Goal: Information Seeking & Learning: Learn about a topic

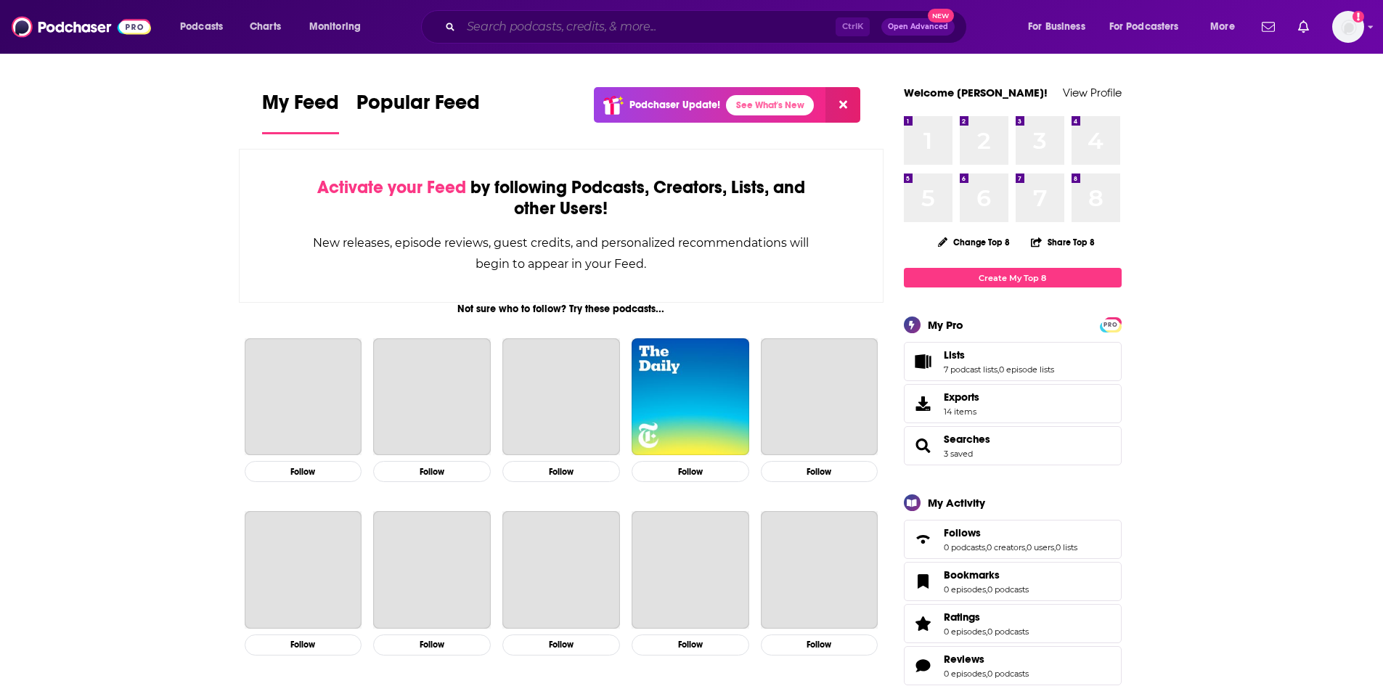
click at [520, 16] on input "Search podcasts, credits, & more..." at bounding box center [648, 26] width 374 height 23
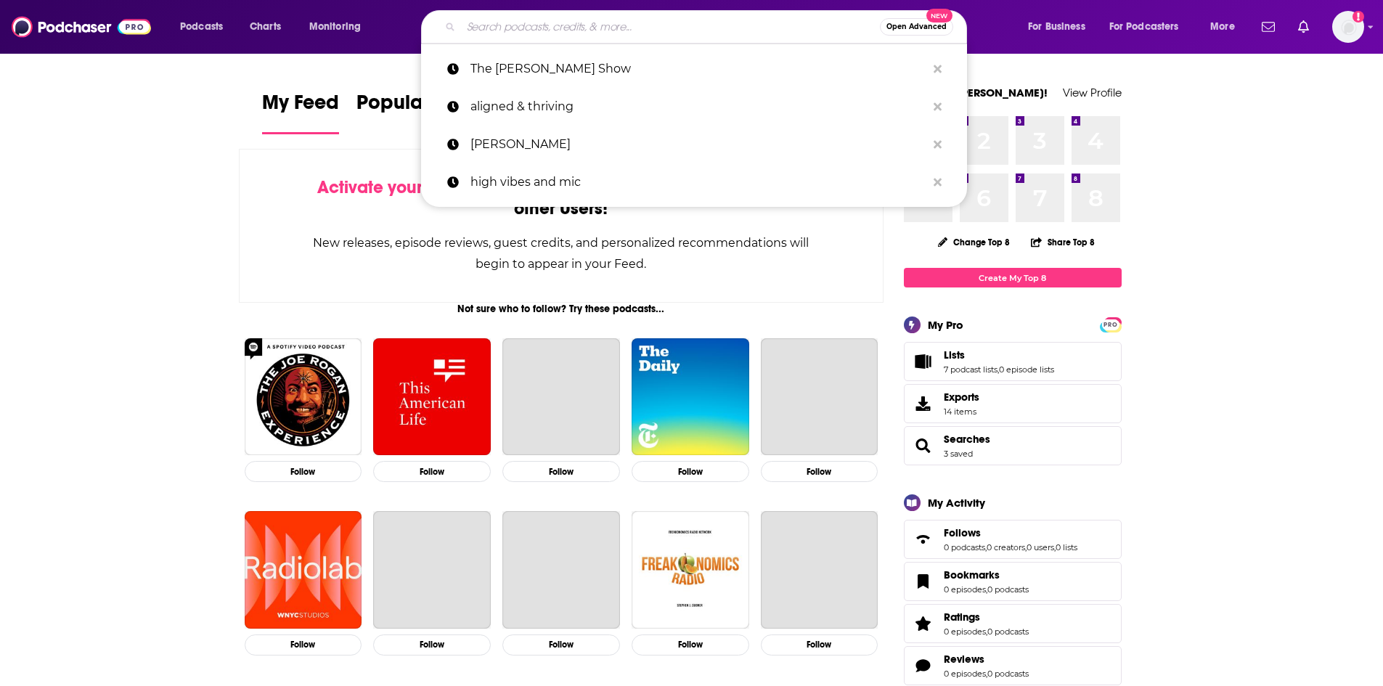
paste input "Youth Ministry in Motion"
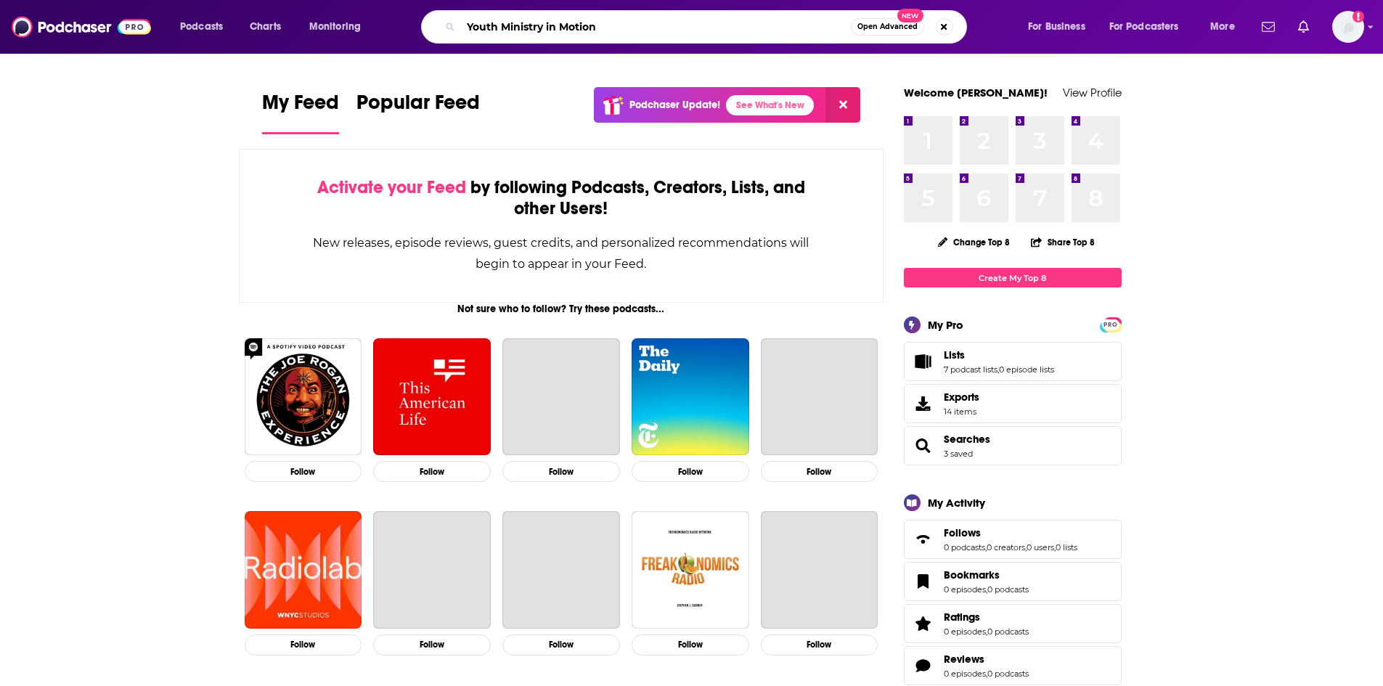
type input "Youth Ministry in Motion"
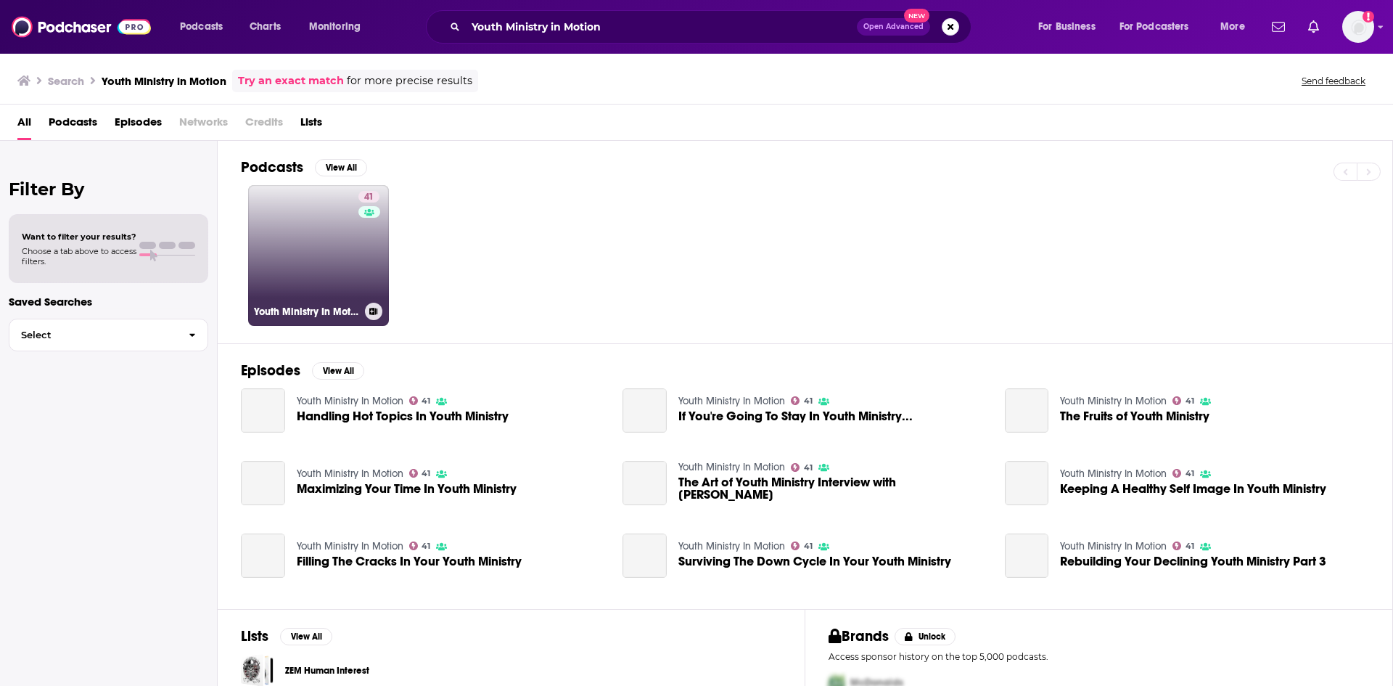
click at [282, 254] on link "41 Youth Ministry In Motion" at bounding box center [318, 255] width 141 height 141
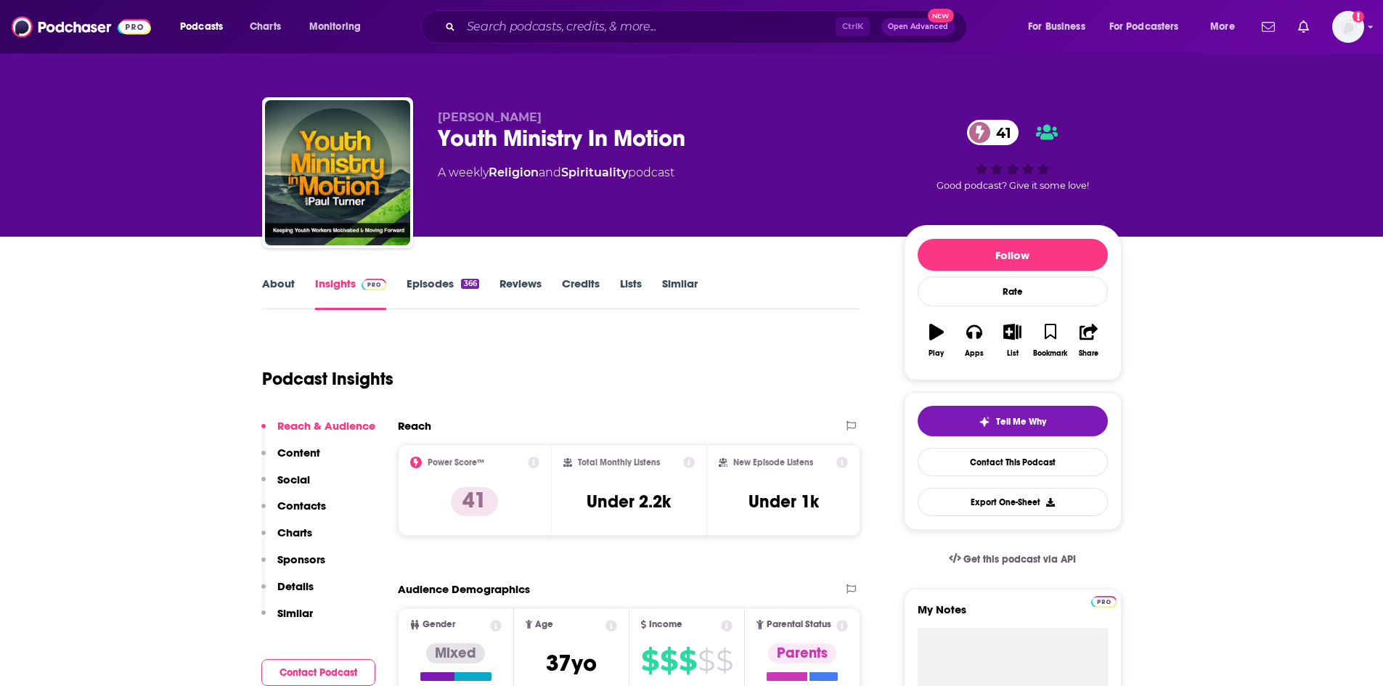
click at [276, 290] on link "About" at bounding box center [278, 293] width 33 height 33
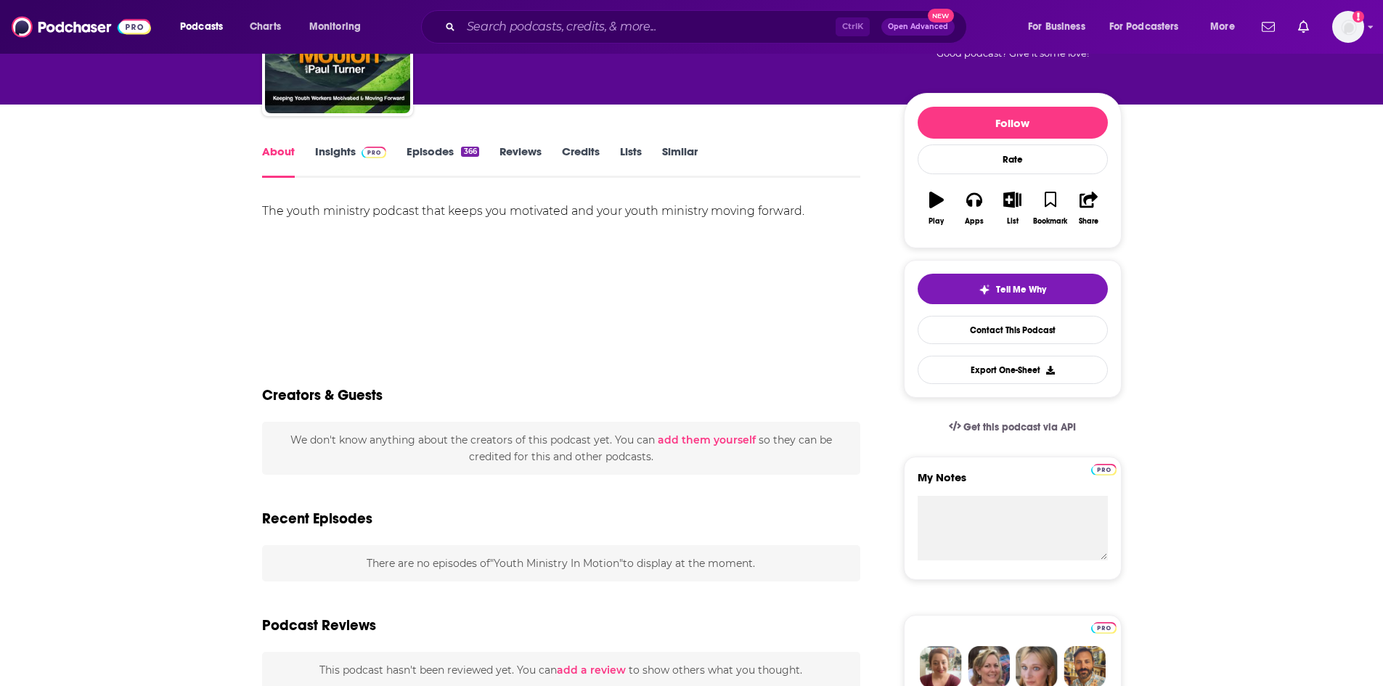
scroll to position [145, 0]
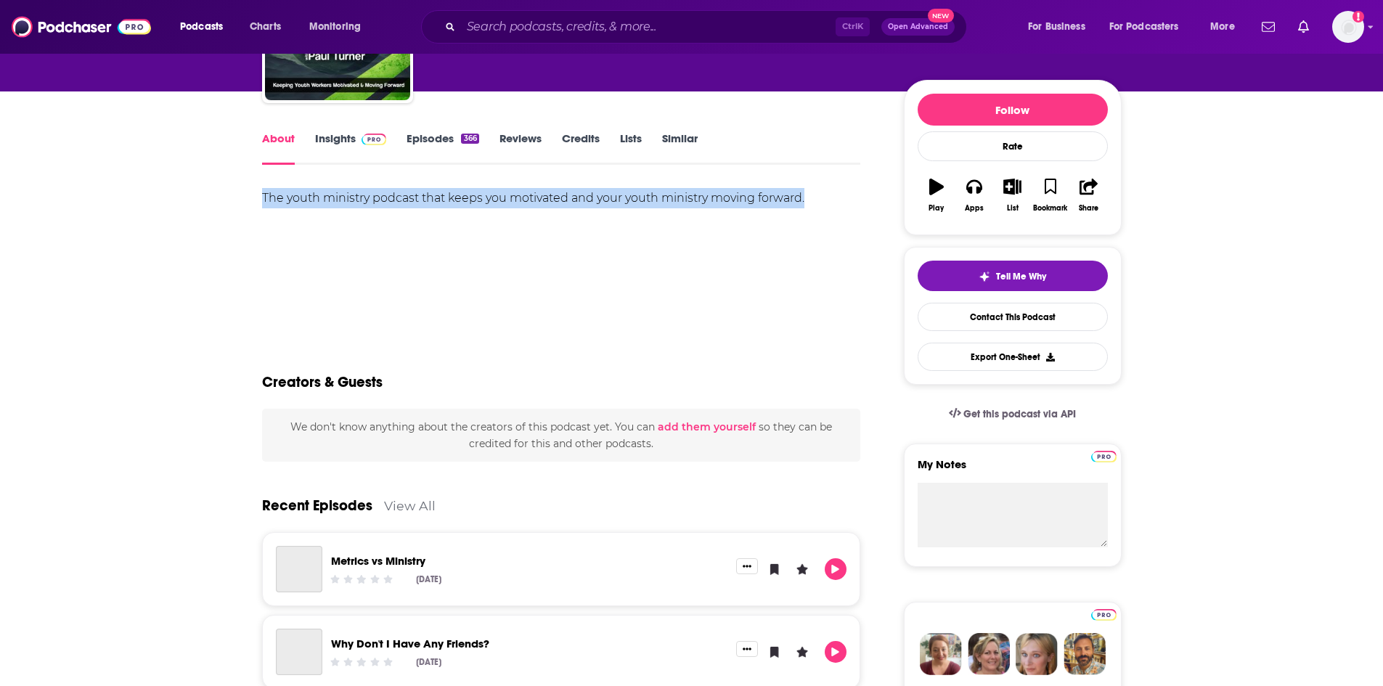
drag, startPoint x: 261, startPoint y: 197, endPoint x: 832, endPoint y: 210, distance: 571.4
copy div "The youth ministry podcast that keeps you motivated and your youth ministry mov…"
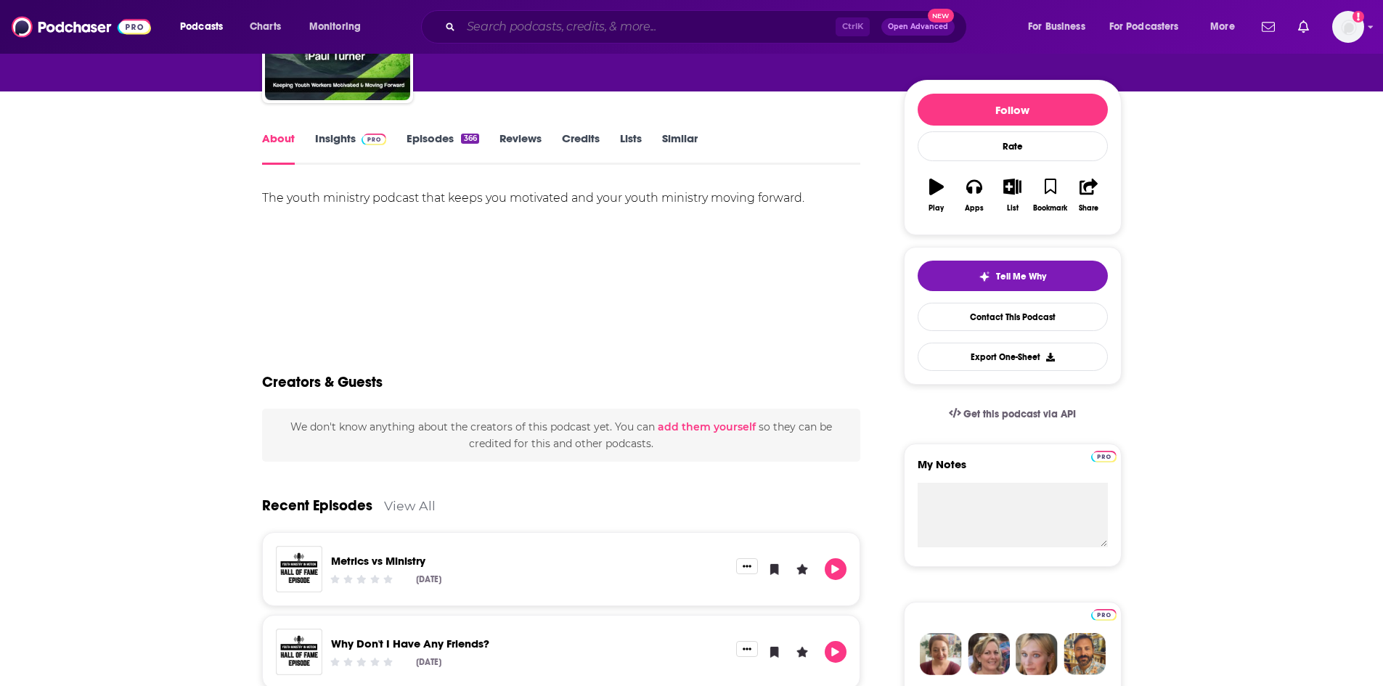
click at [668, 30] on input "Search podcasts, credits, & more..." at bounding box center [648, 26] width 374 height 23
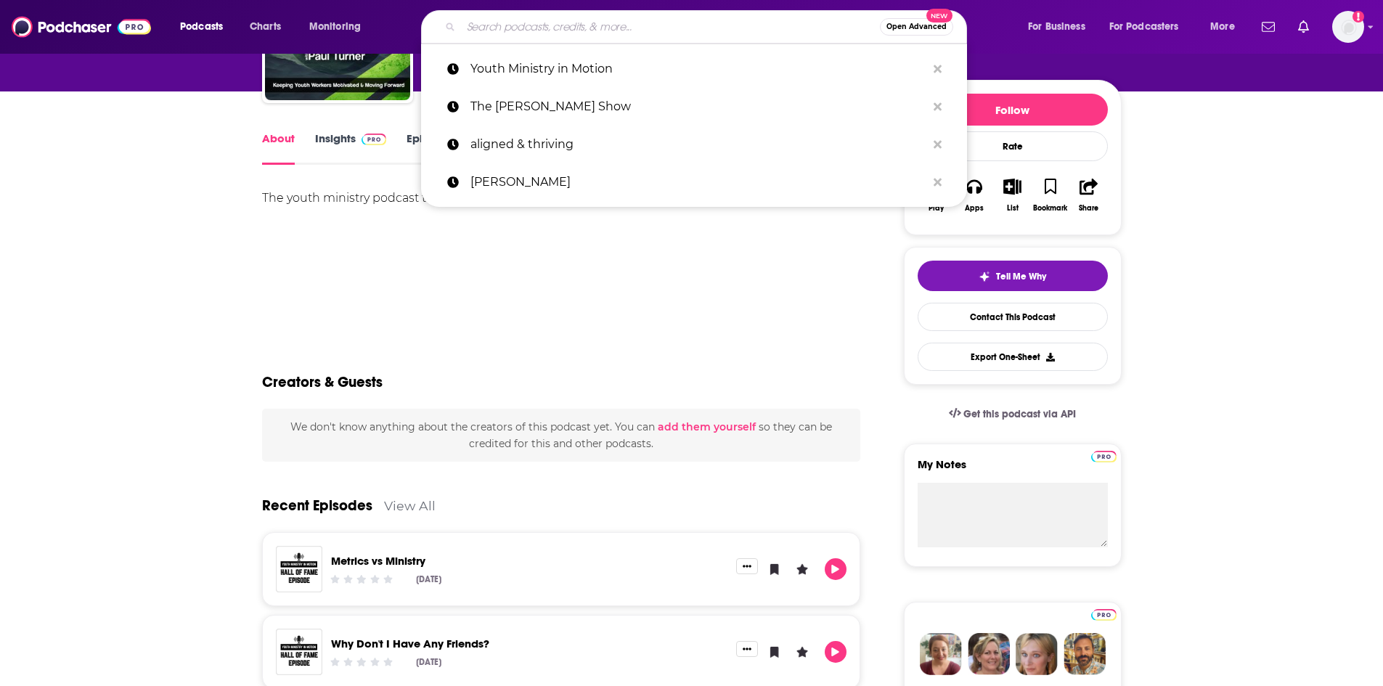
paste input "[DEMOGRAPHIC_DATA] Youth Worker Podcast"
type input "[DEMOGRAPHIC_DATA] Youth Worker Podcast"
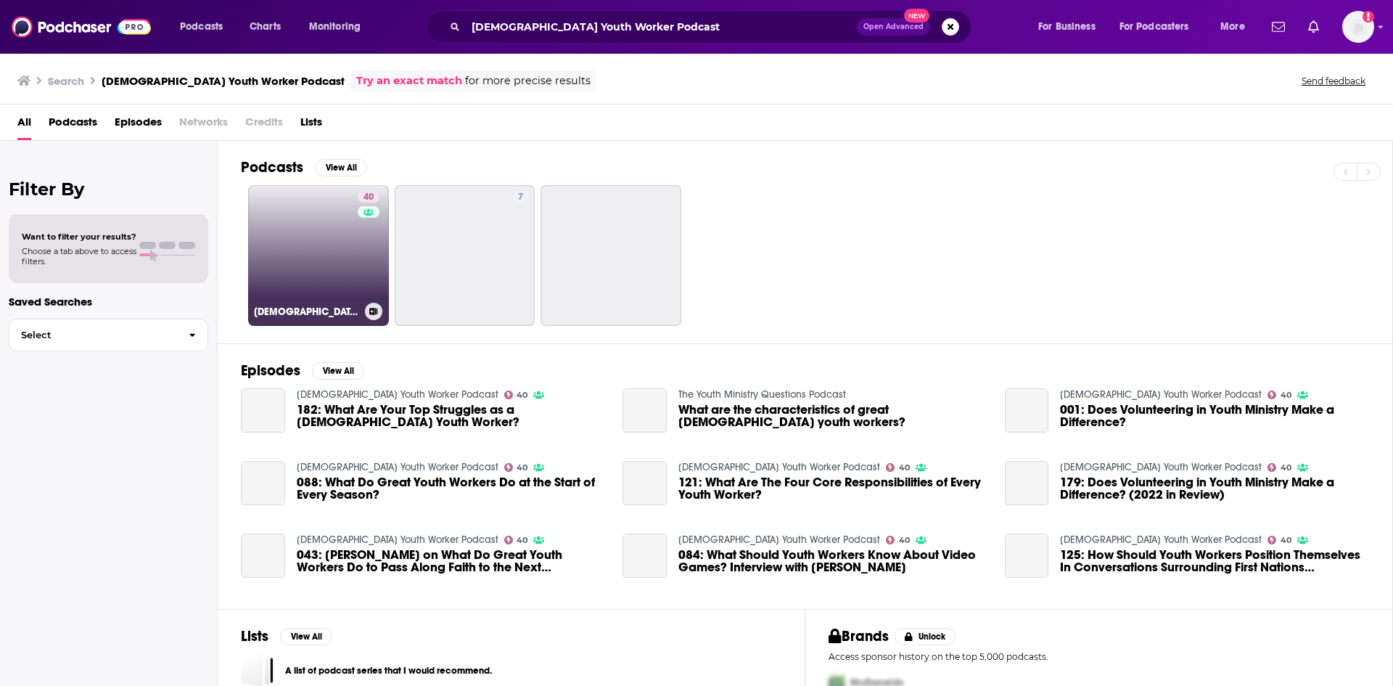
click at [326, 247] on link "40 [DEMOGRAPHIC_DATA] Youth Worker Podcast" at bounding box center [318, 255] width 141 height 141
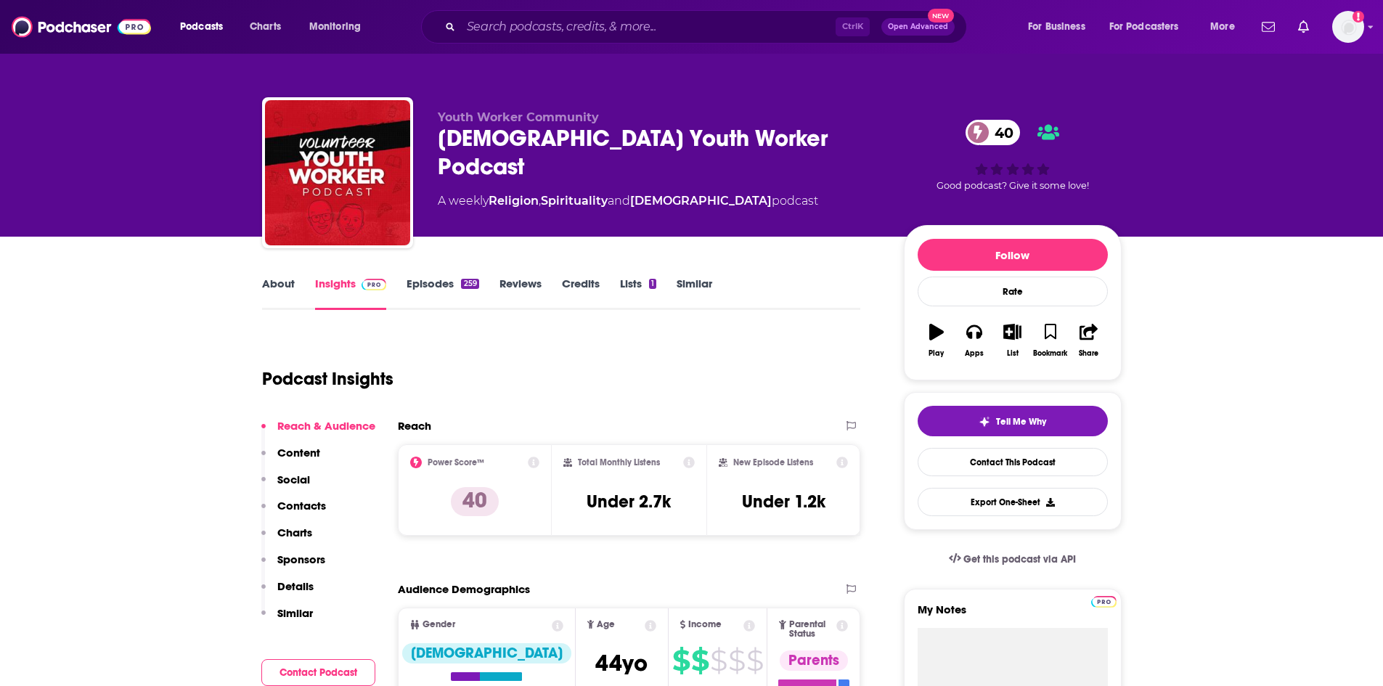
click at [269, 287] on link "About" at bounding box center [278, 293] width 33 height 33
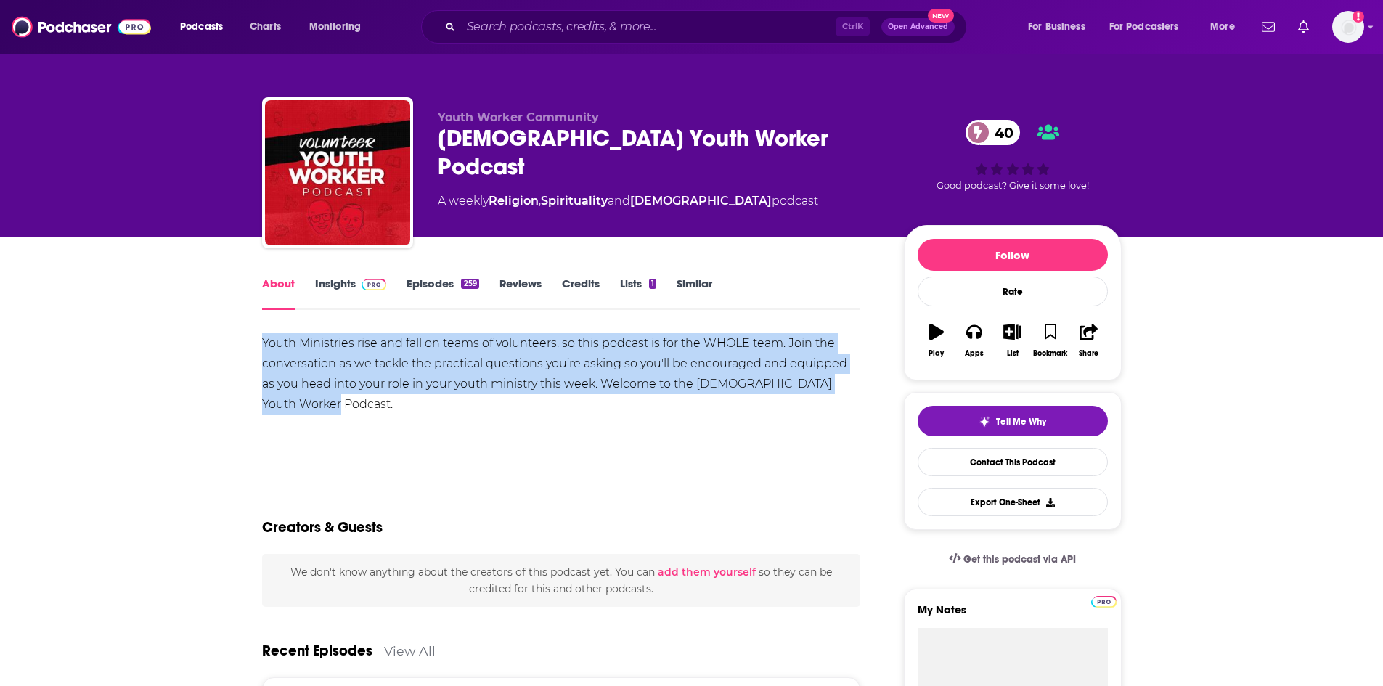
drag, startPoint x: 261, startPoint y: 341, endPoint x: 317, endPoint y: 409, distance: 88.2
click at [317, 409] on div "Youth Ministries rise and fall on teams of volunteers, so this podcast is for t…" at bounding box center [561, 373] width 599 height 81
copy div "Youth Ministries rise and fall on teams of volunteers, so this podcast is for t…"
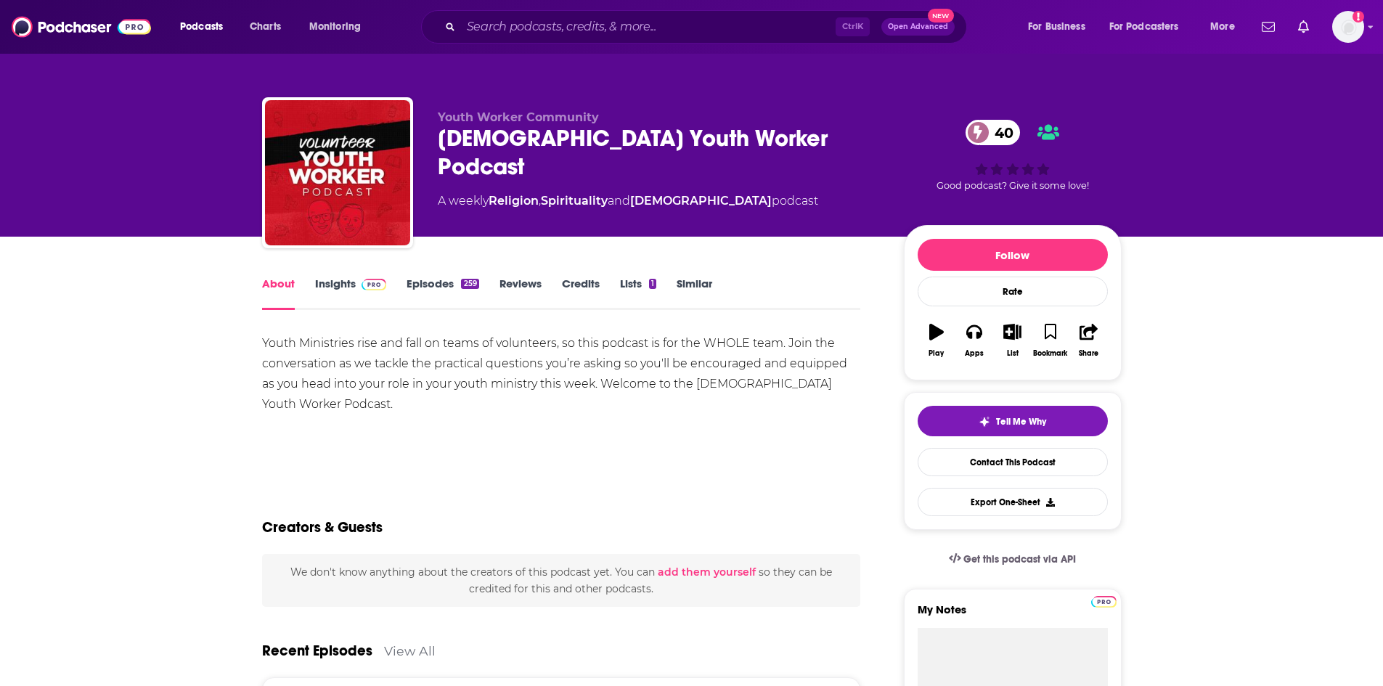
click at [329, 279] on link "Insights" at bounding box center [351, 293] width 72 height 33
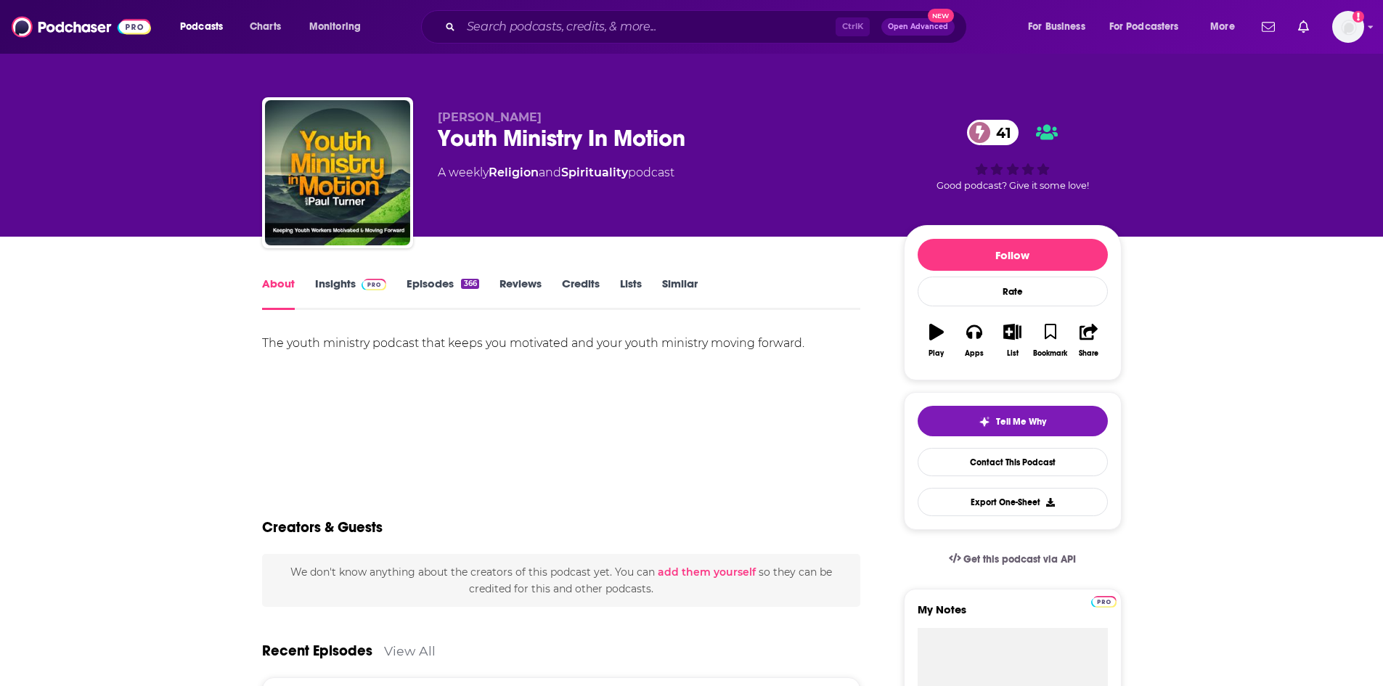
click at [339, 281] on link "Insights" at bounding box center [351, 293] width 72 height 33
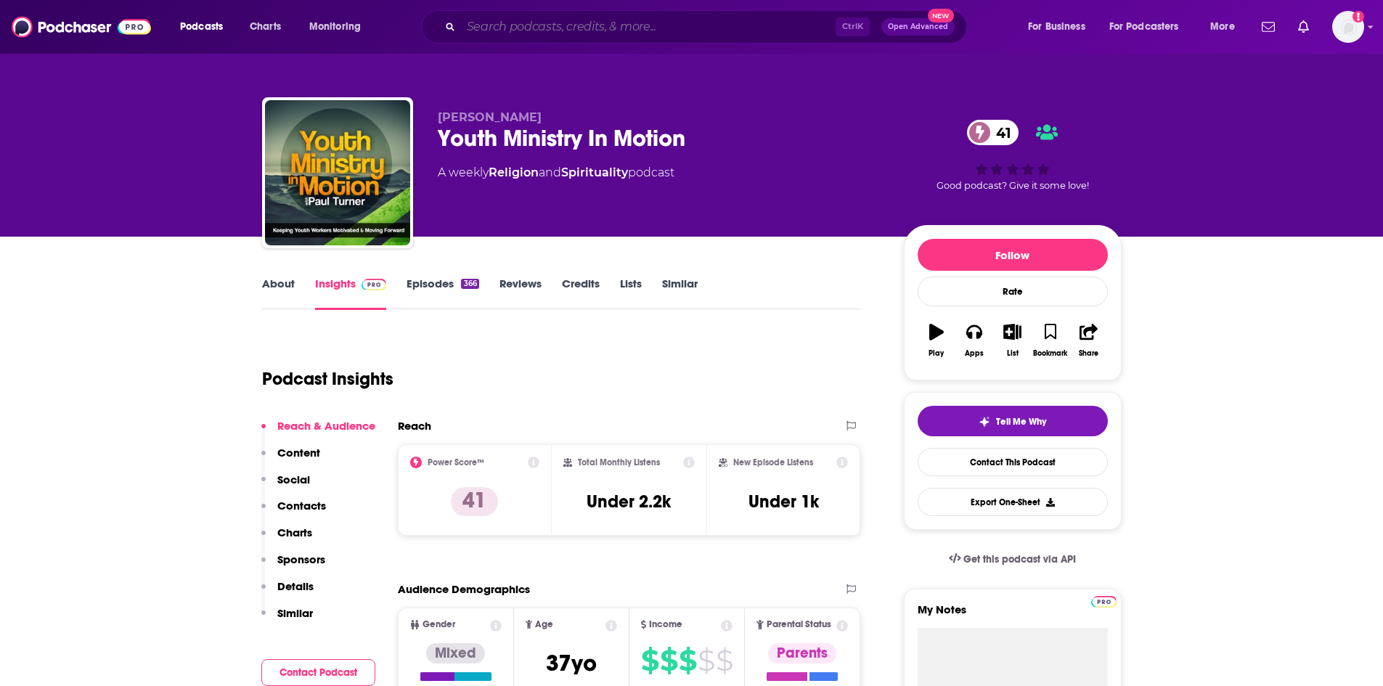
click at [592, 21] on input "Search podcasts, credits, & more..." at bounding box center [648, 26] width 374 height 23
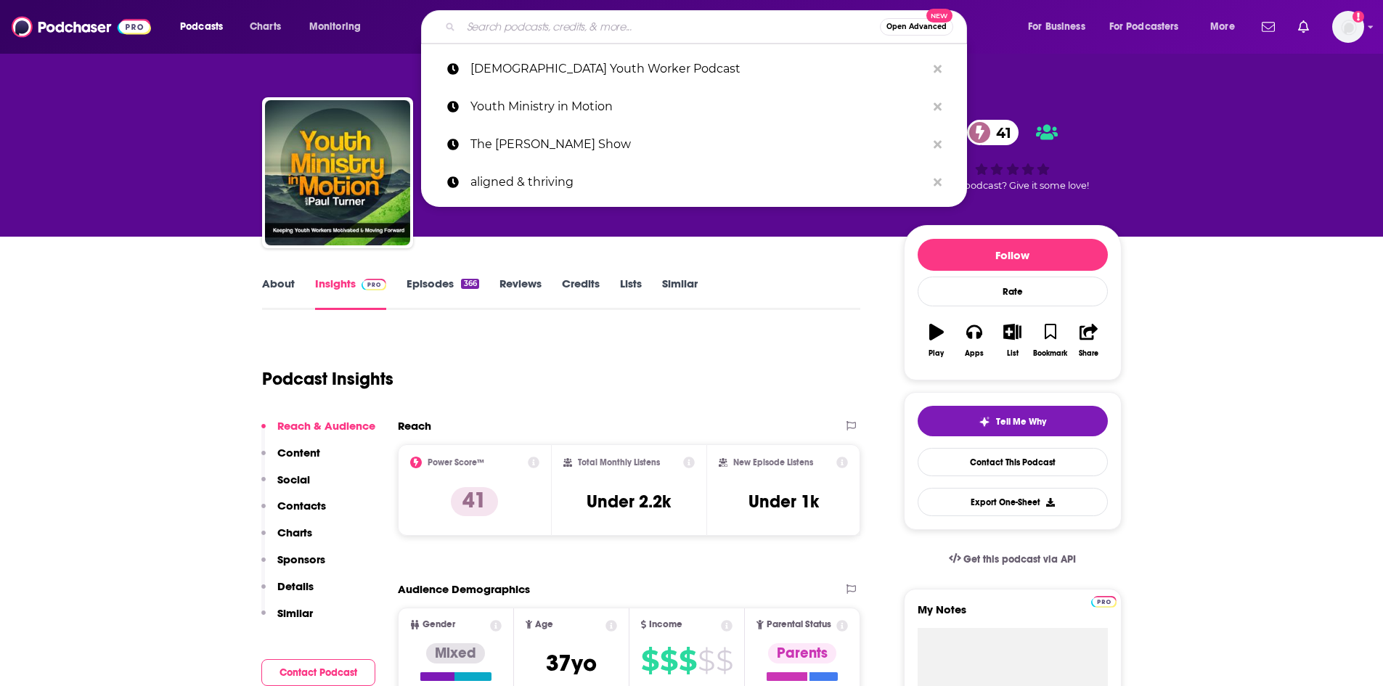
paste input "[DEMOGRAPHIC_DATA] Music Bros"
type input "[DEMOGRAPHIC_DATA] Music Bros"
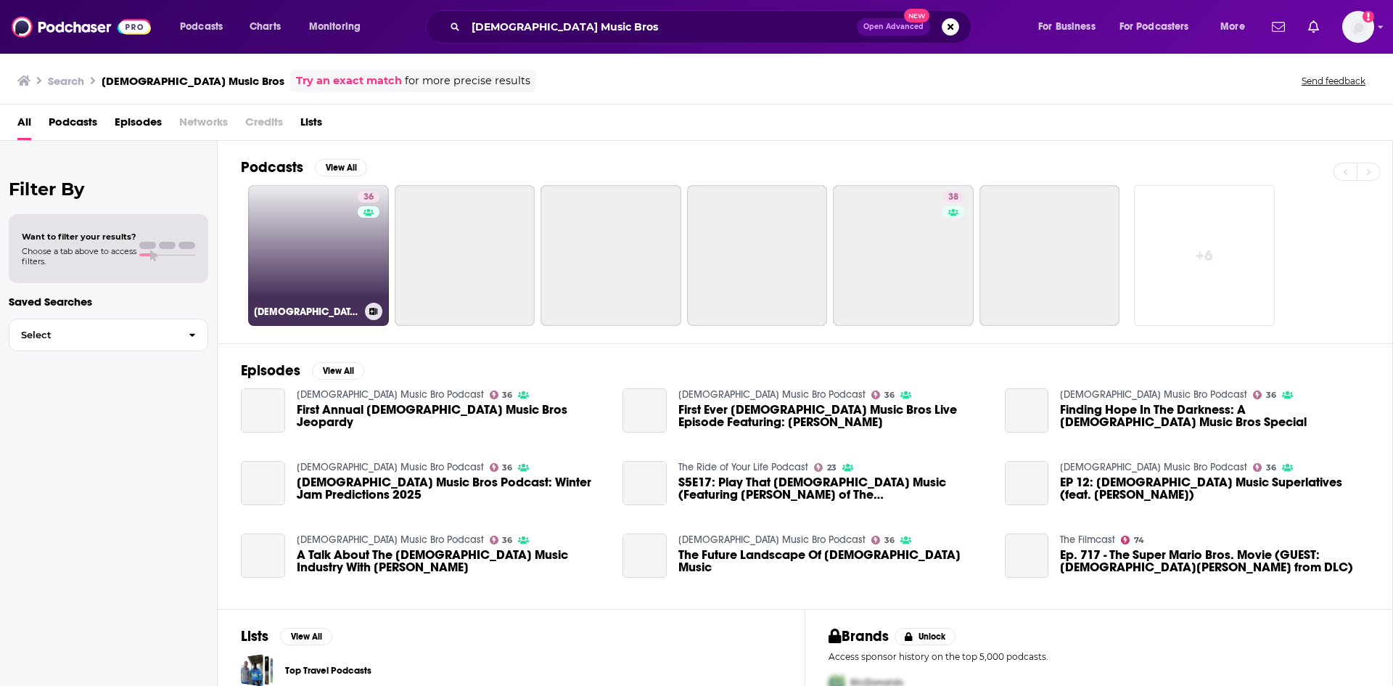
click at [328, 237] on link "36 [DEMOGRAPHIC_DATA] Music Bro Podcast" at bounding box center [318, 255] width 141 height 141
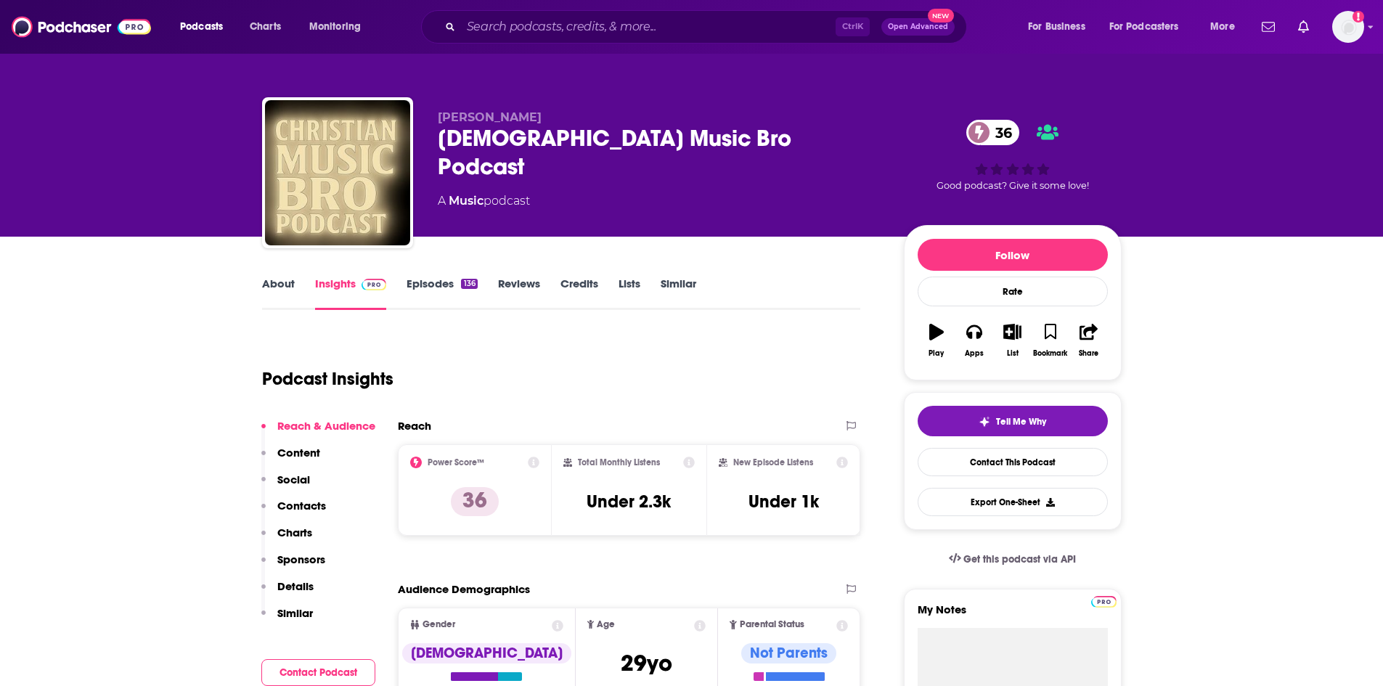
click at [285, 285] on link "About" at bounding box center [278, 293] width 33 height 33
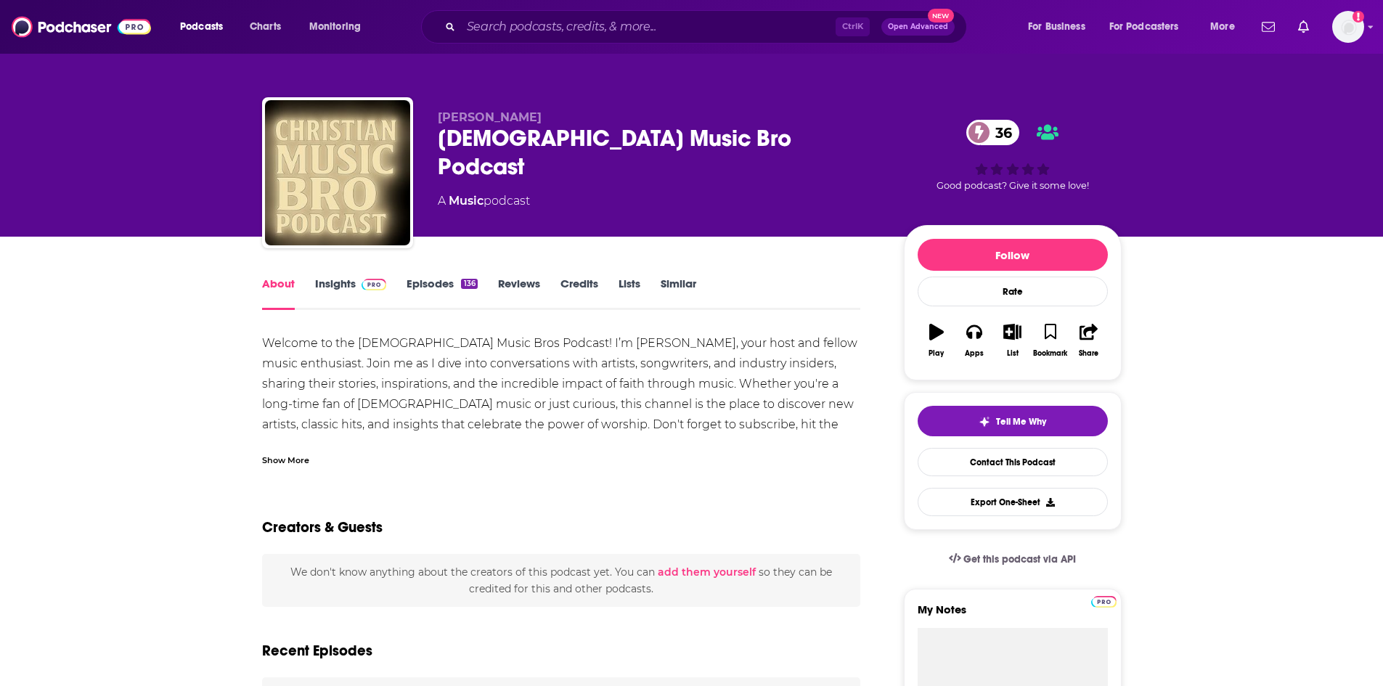
click at [280, 466] on div "Show More" at bounding box center [285, 459] width 47 height 14
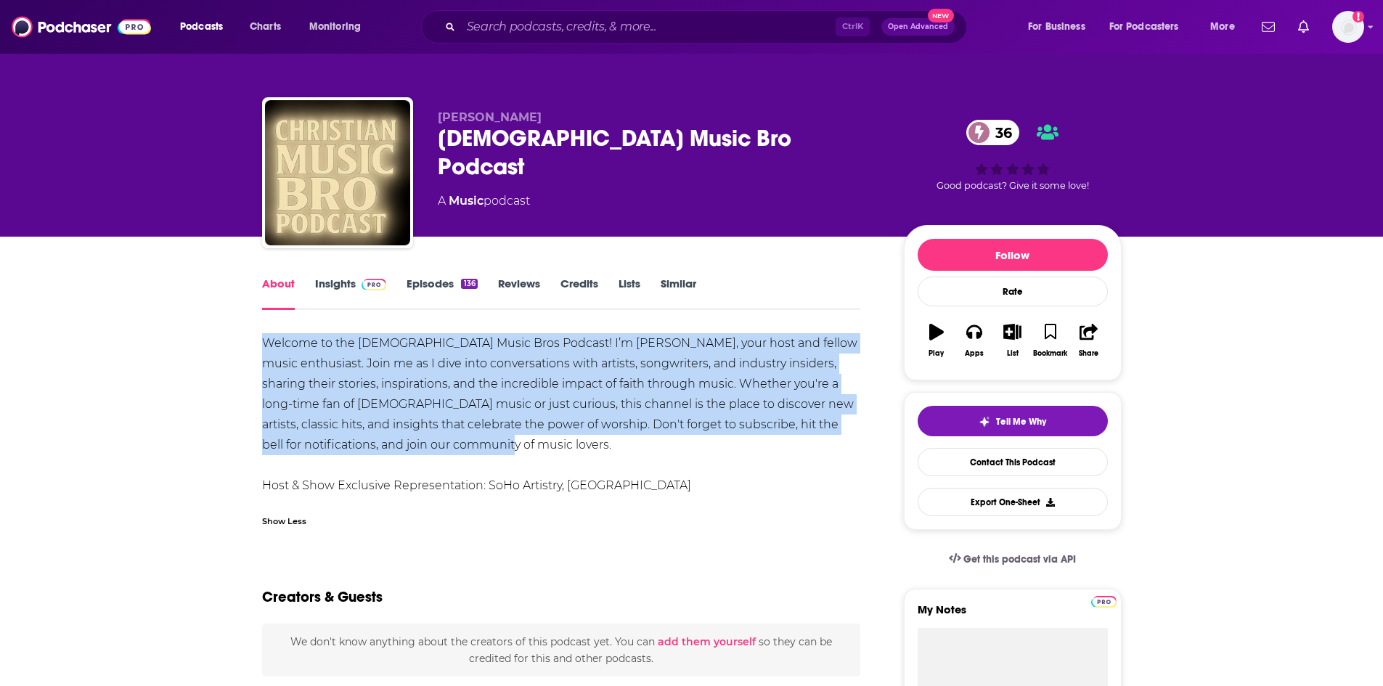
drag, startPoint x: 266, startPoint y: 335, endPoint x: 486, endPoint y: 439, distance: 244.1
click at [486, 439] on div "Welcome to the [DEMOGRAPHIC_DATA] Music Bros Podcast! I’m [PERSON_NAME], your h…" at bounding box center [561, 414] width 599 height 163
copy div "Welcome to the [DEMOGRAPHIC_DATA] Music Bros Podcast! I’m [PERSON_NAME], your h…"
